Goal: Information Seeking & Learning: Learn about a topic

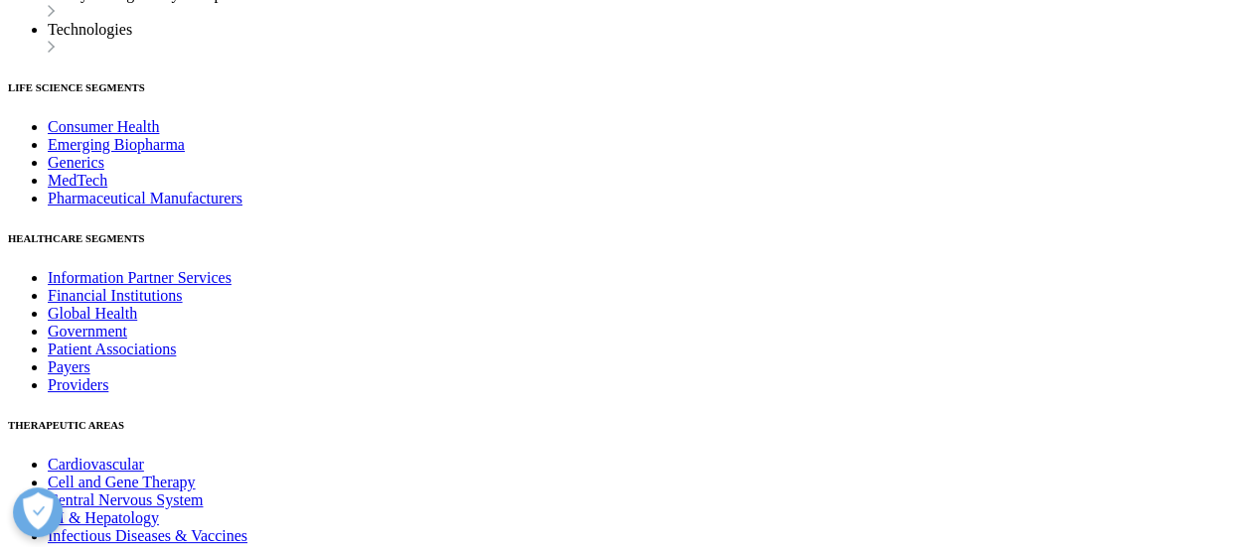
scroll to position [7611, 0]
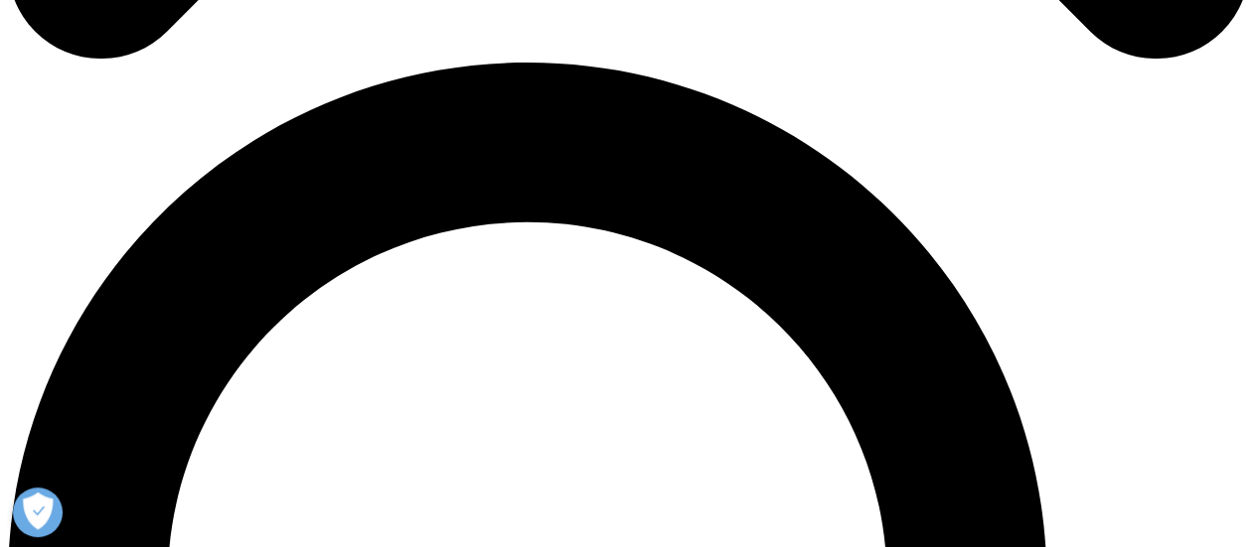
scroll to position [1210, 0]
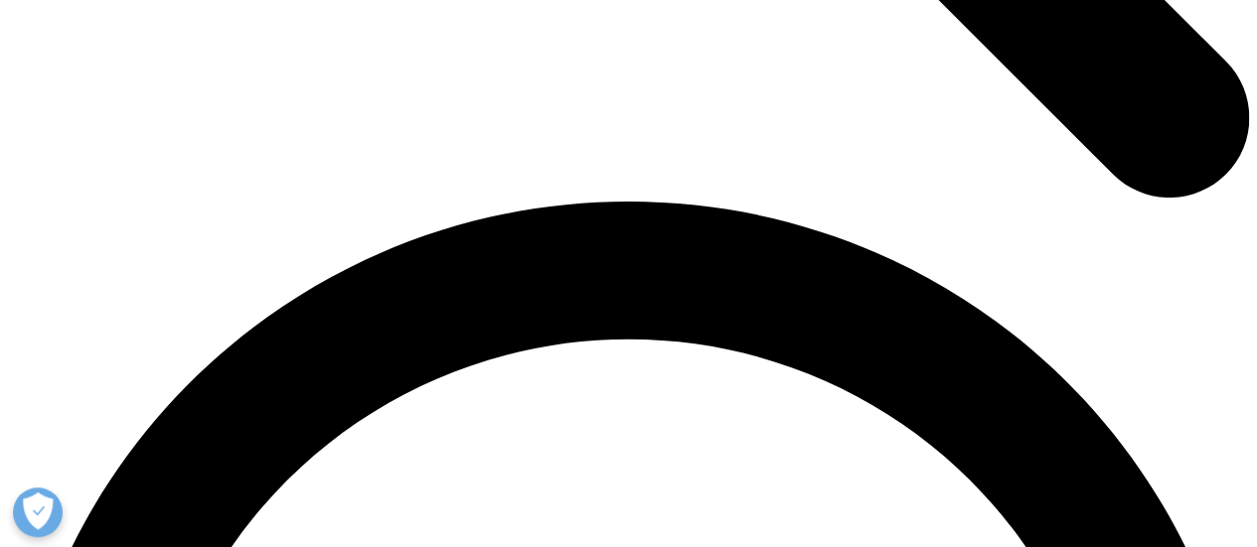
scroll to position [2325, 0]
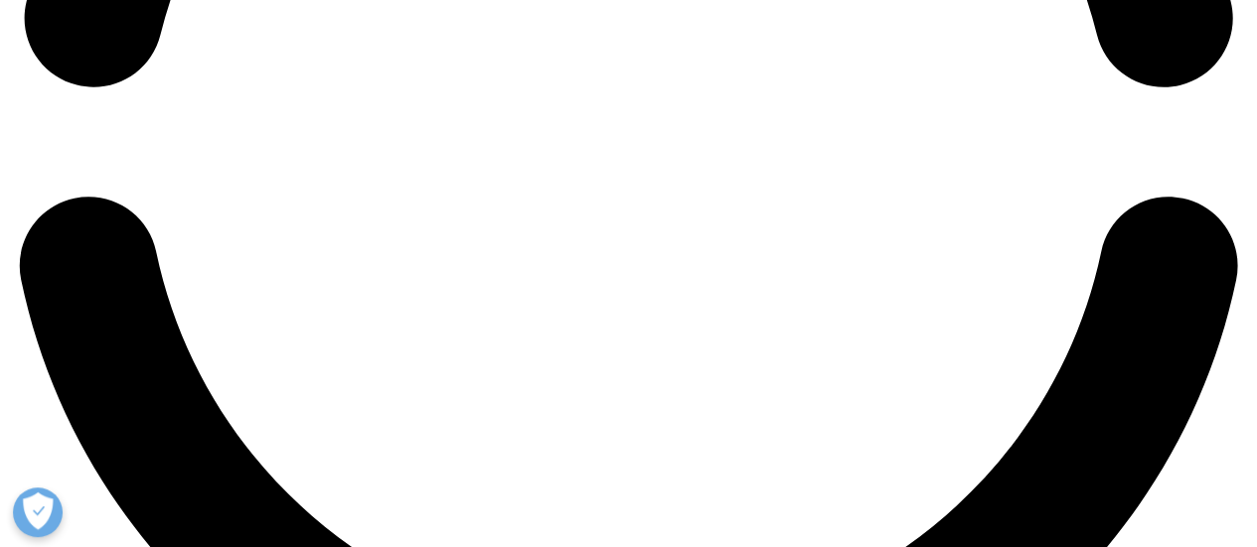
scroll to position [2760, 0]
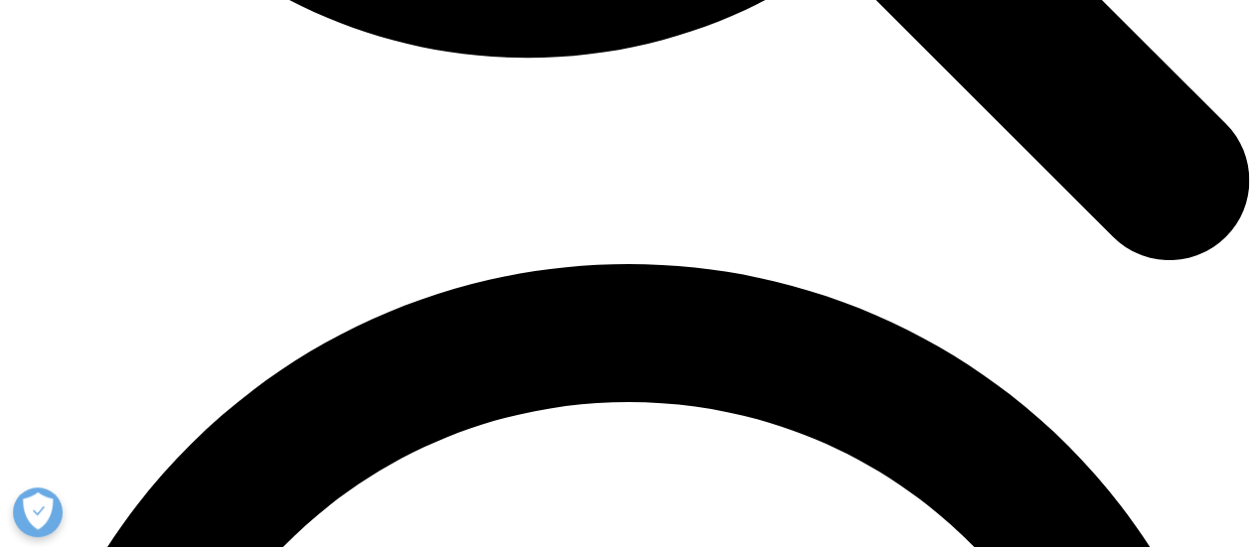
scroll to position [2255, 0]
